Goal: Find specific page/section: Find specific page/section

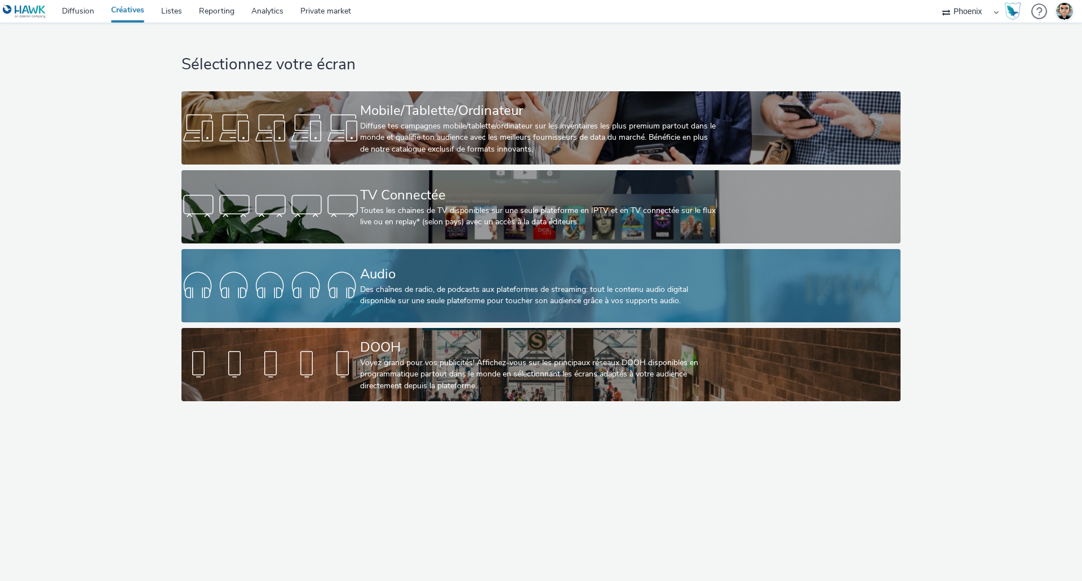
click at [322, 292] on div at bounding box center [270, 286] width 179 height 36
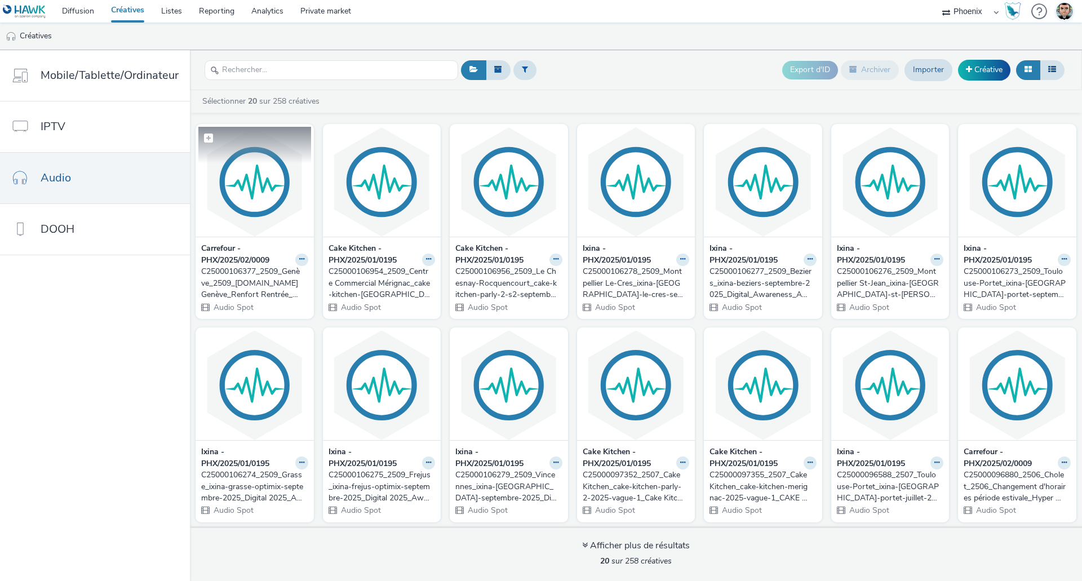
click at [240, 192] on img at bounding box center [254, 182] width 113 height 110
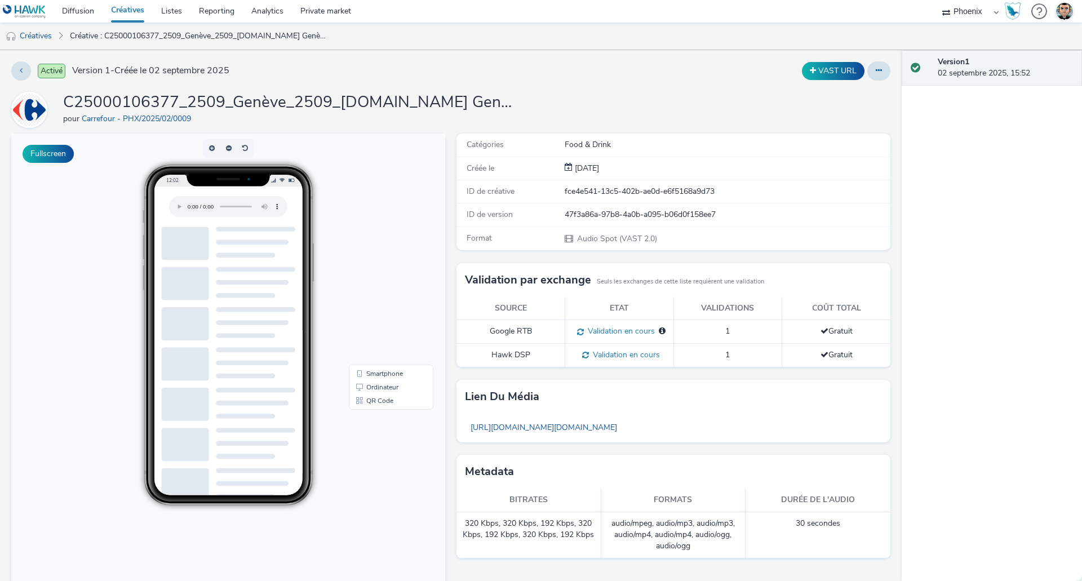
click at [574, 333] on span at bounding box center [578, 331] width 11 height 11
click at [581, 353] on span at bounding box center [583, 354] width 11 height 11
click at [451, 247] on div "Catégories Food & Drink Créée le [DATE] ID de créative fce4e541-13c5-402b-ae0d-…" at bounding box center [670, 371] width 439 height 474
